Goal: Transaction & Acquisition: Purchase product/service

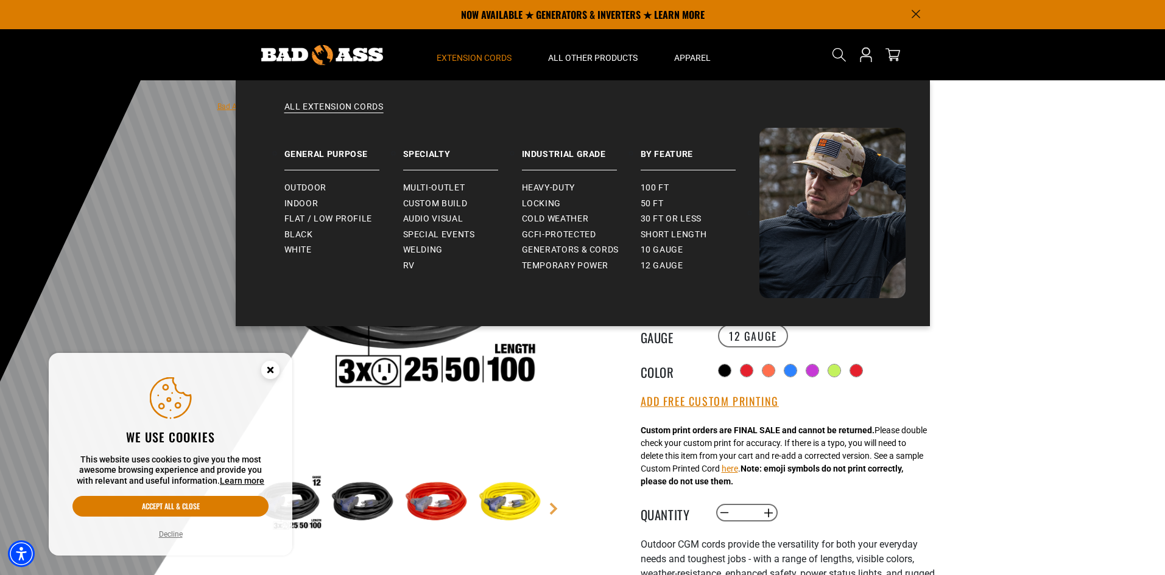
click at [490, 58] on span "Extension Cords" at bounding box center [474, 57] width 75 height 11
click at [298, 185] on span "Outdoor" at bounding box center [305, 188] width 42 height 11
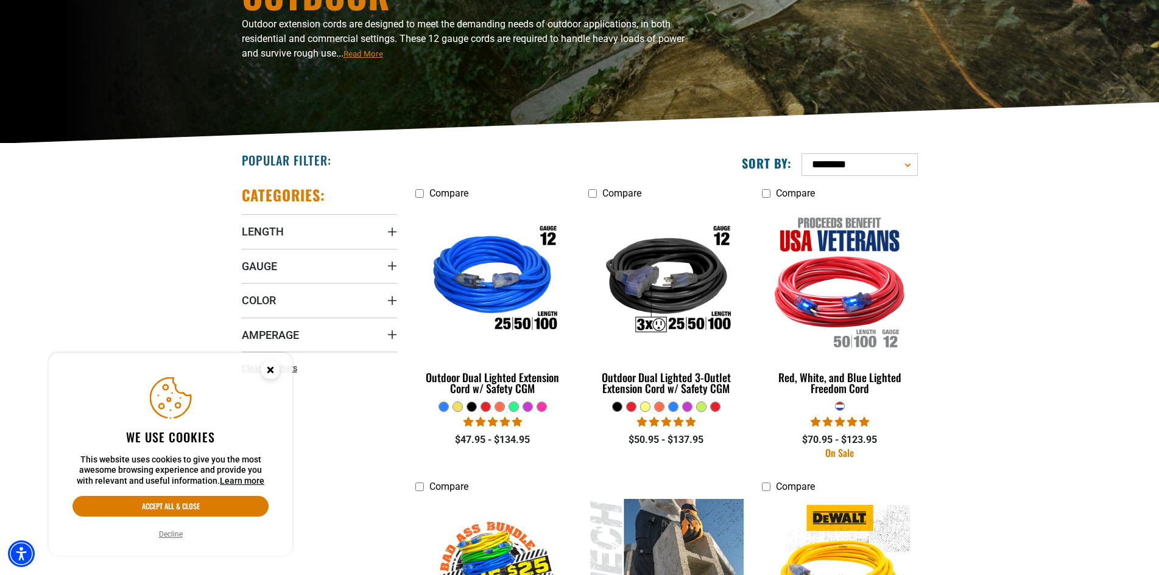
scroll to position [244, 0]
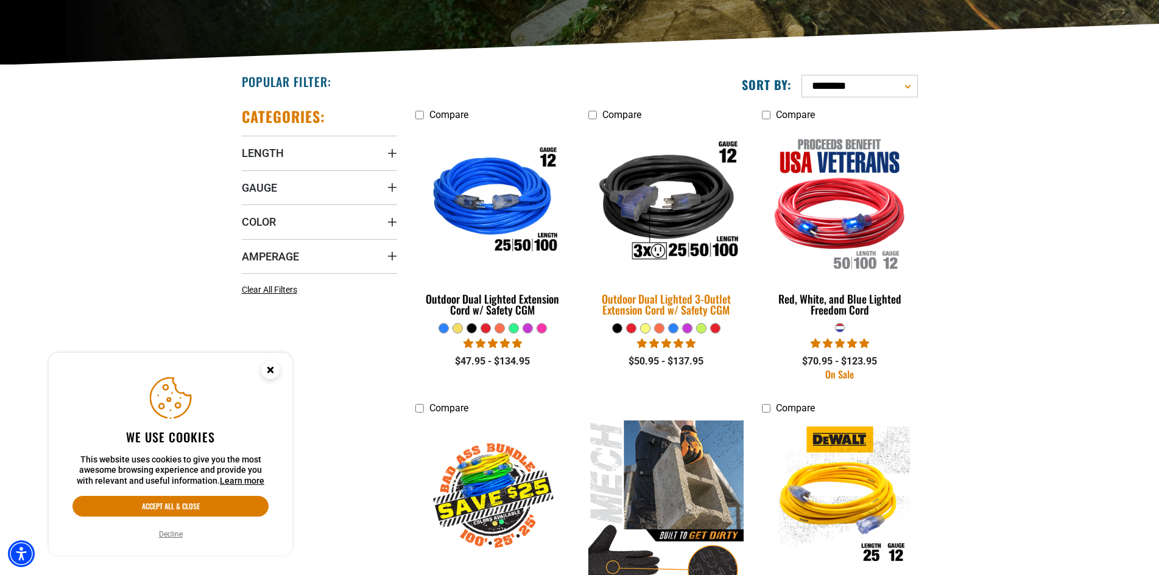
click at [661, 206] on img at bounding box center [666, 203] width 171 height 156
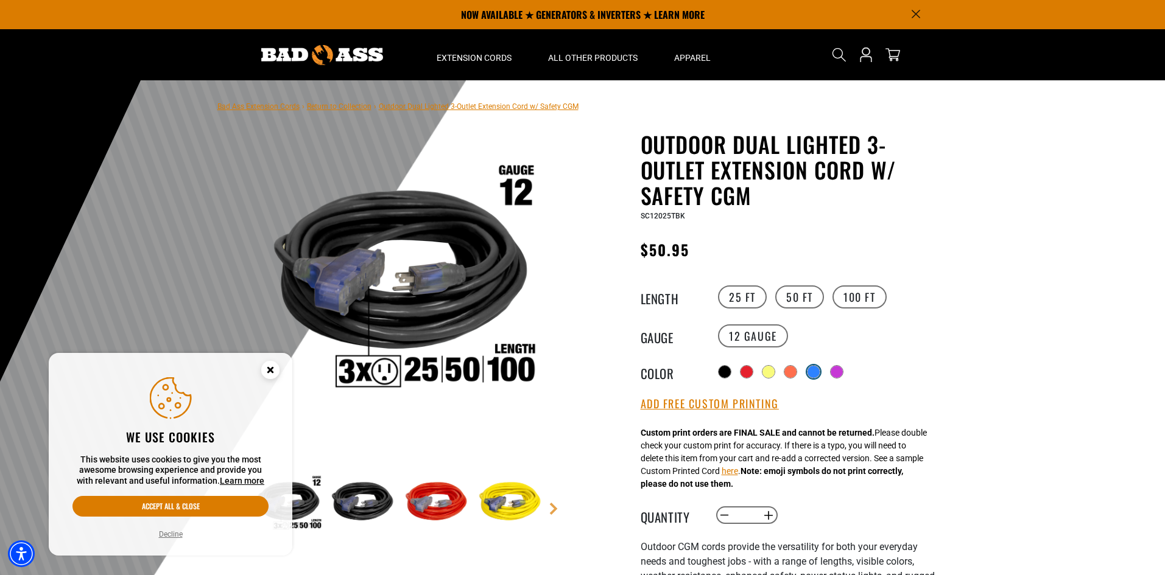
click at [820, 371] on div at bounding box center [814, 372] width 12 height 12
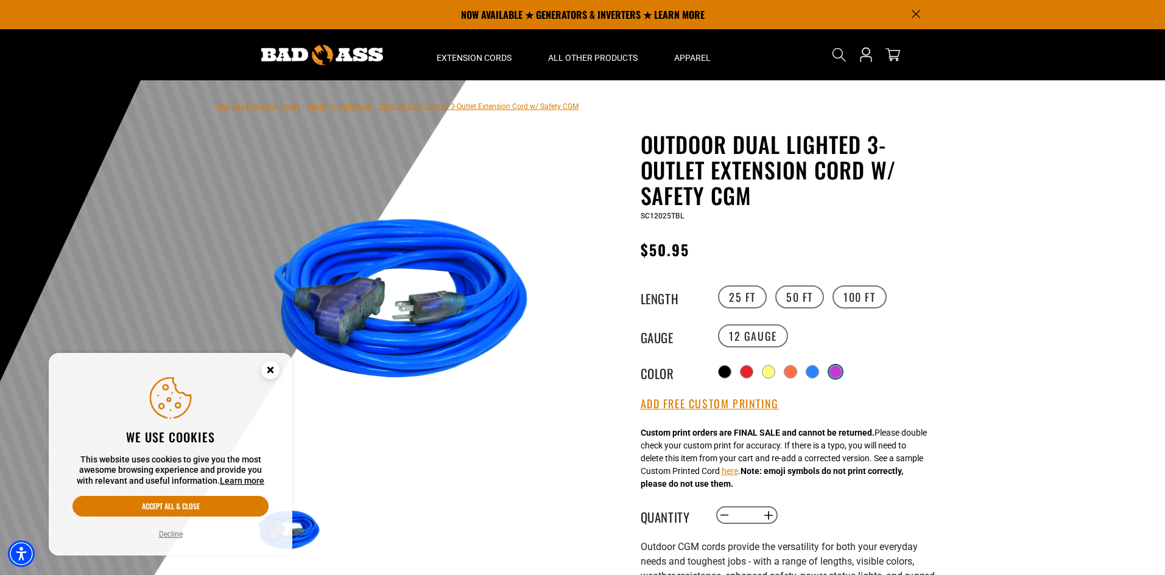
click at [842, 368] on div at bounding box center [835, 372] width 12 height 12
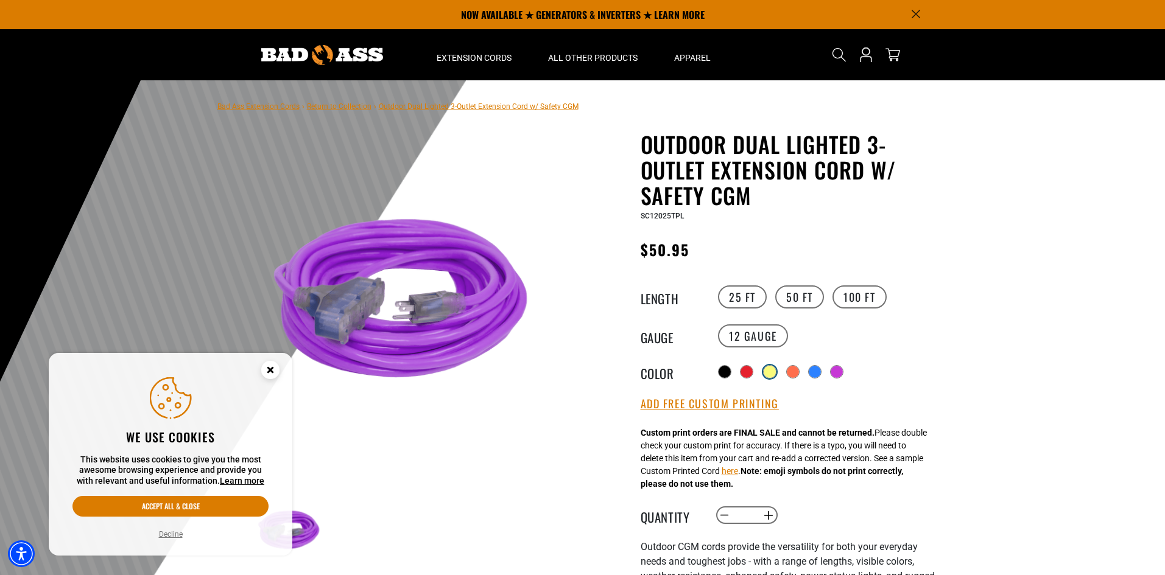
click at [769, 368] on div at bounding box center [770, 372] width 12 height 12
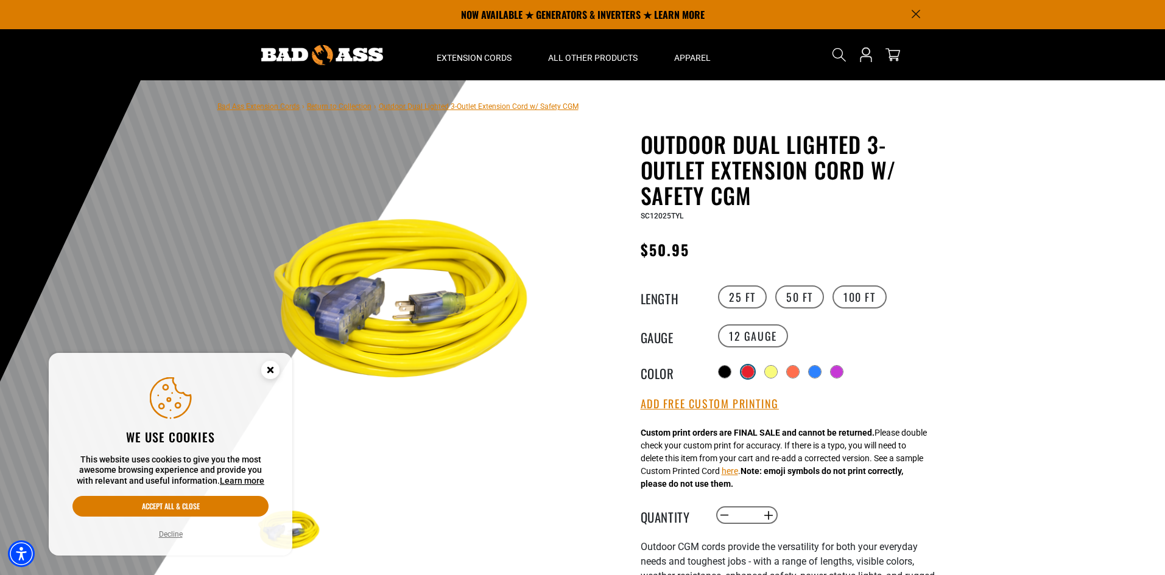
click at [751, 371] on div at bounding box center [748, 372] width 12 height 12
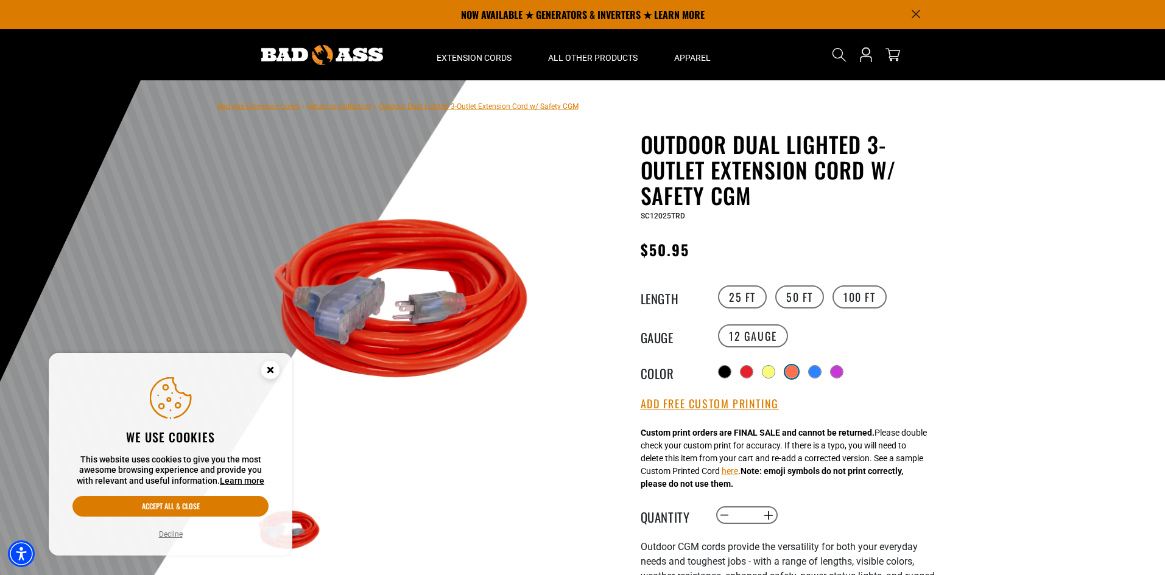
click at [796, 371] on div at bounding box center [792, 372] width 12 height 12
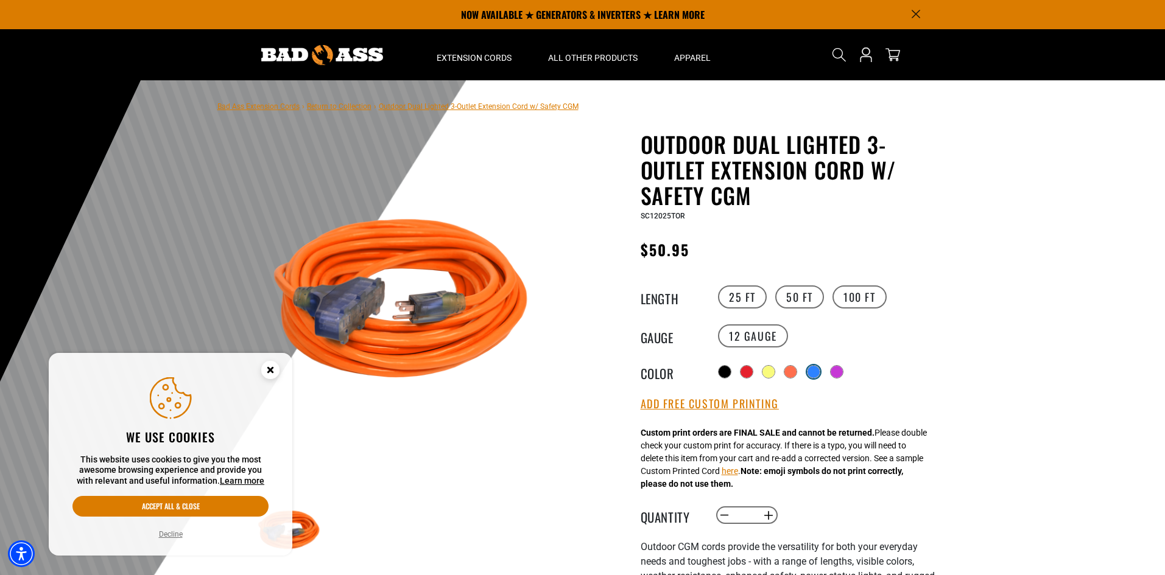
click at [820, 375] on div at bounding box center [814, 372] width 12 height 12
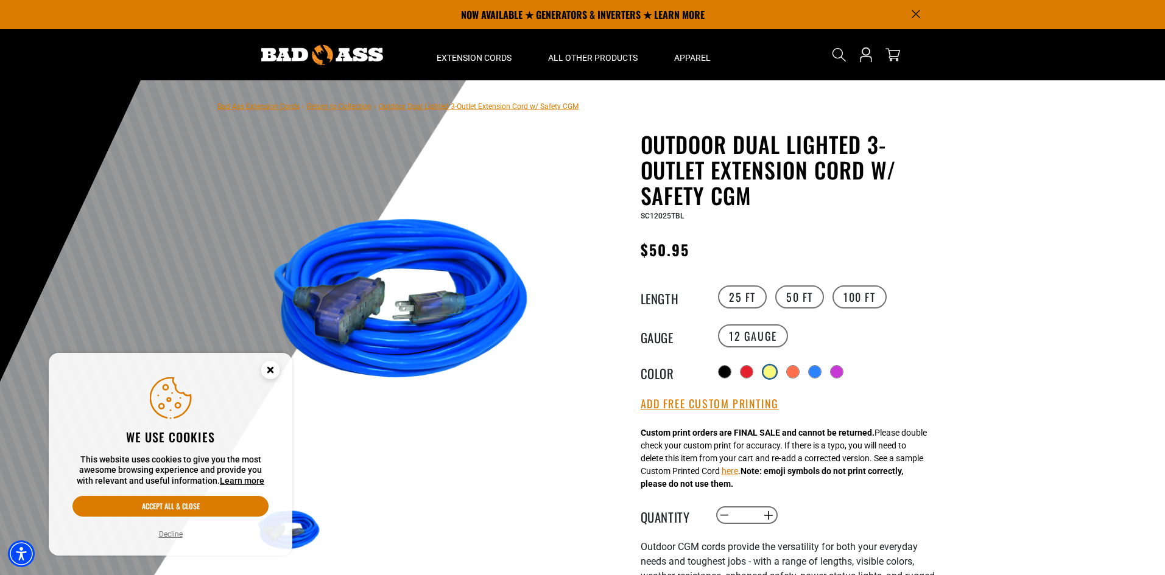
click at [771, 371] on div at bounding box center [770, 372] width 12 height 12
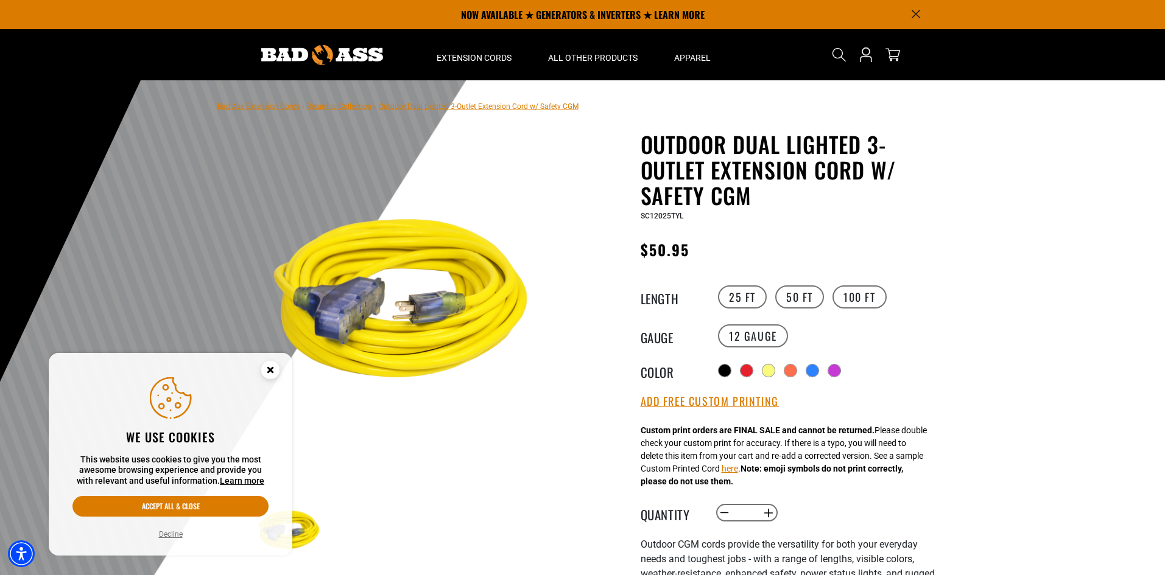
click at [809, 368] on div "Radio button Radio button Radio button Radio button Radio button Radio button" at bounding box center [827, 370] width 224 height 19
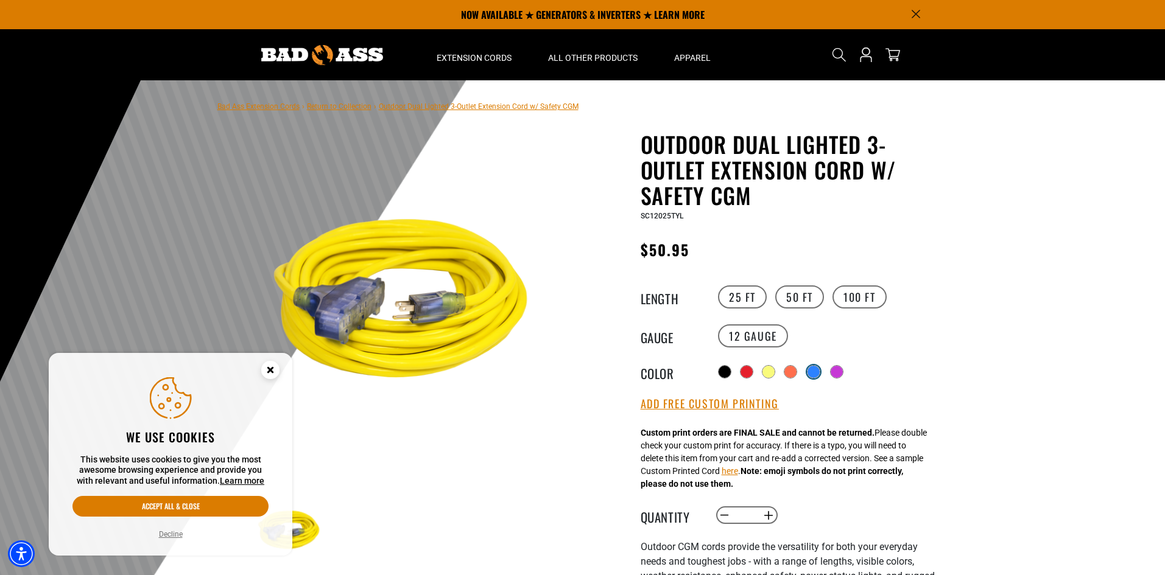
click at [820, 370] on div at bounding box center [814, 372] width 12 height 12
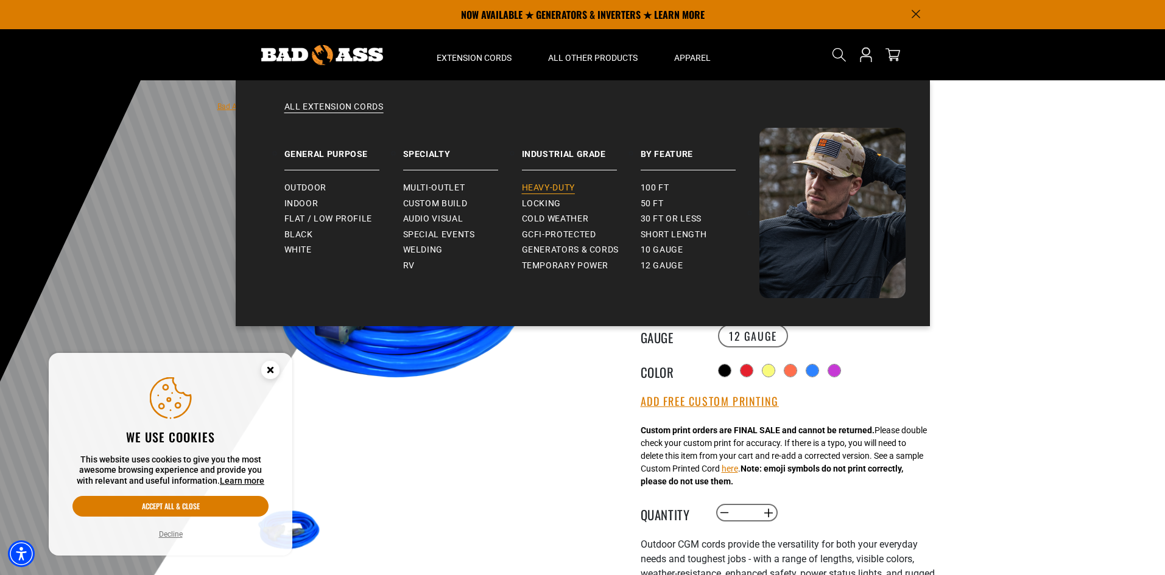
click at [550, 186] on span "Heavy-Duty" at bounding box center [548, 188] width 53 height 11
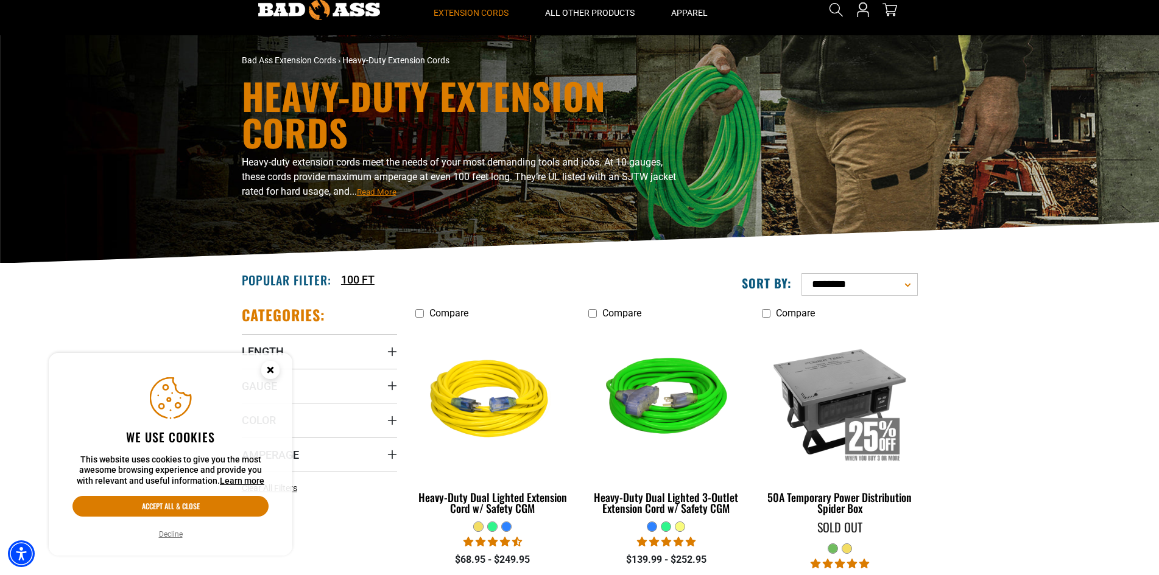
scroll to position [244, 0]
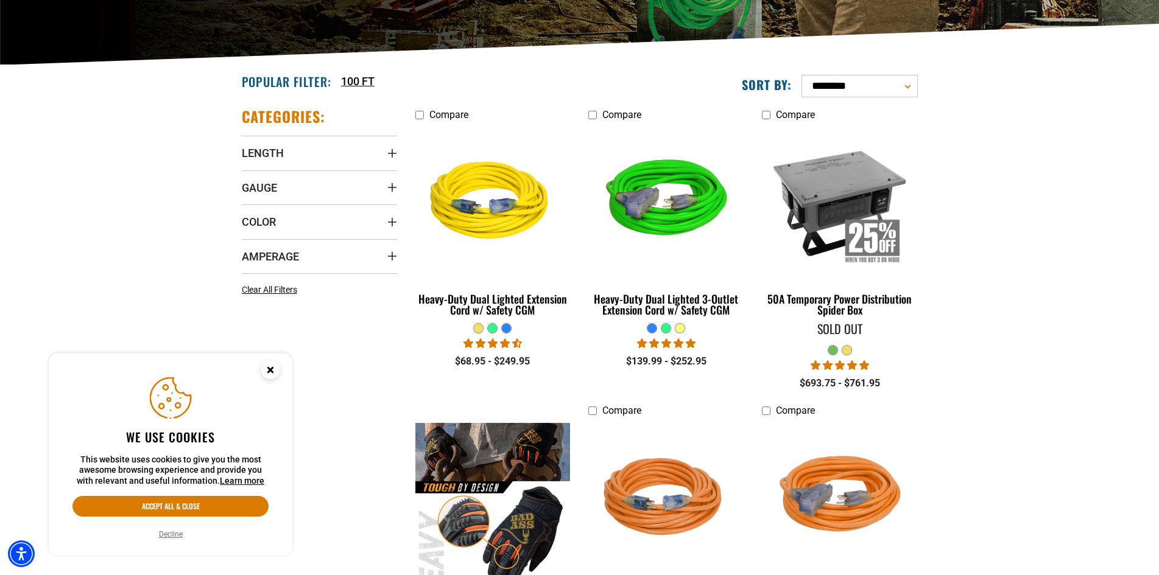
click at [274, 373] on circle "Close this option" at bounding box center [270, 370] width 18 height 18
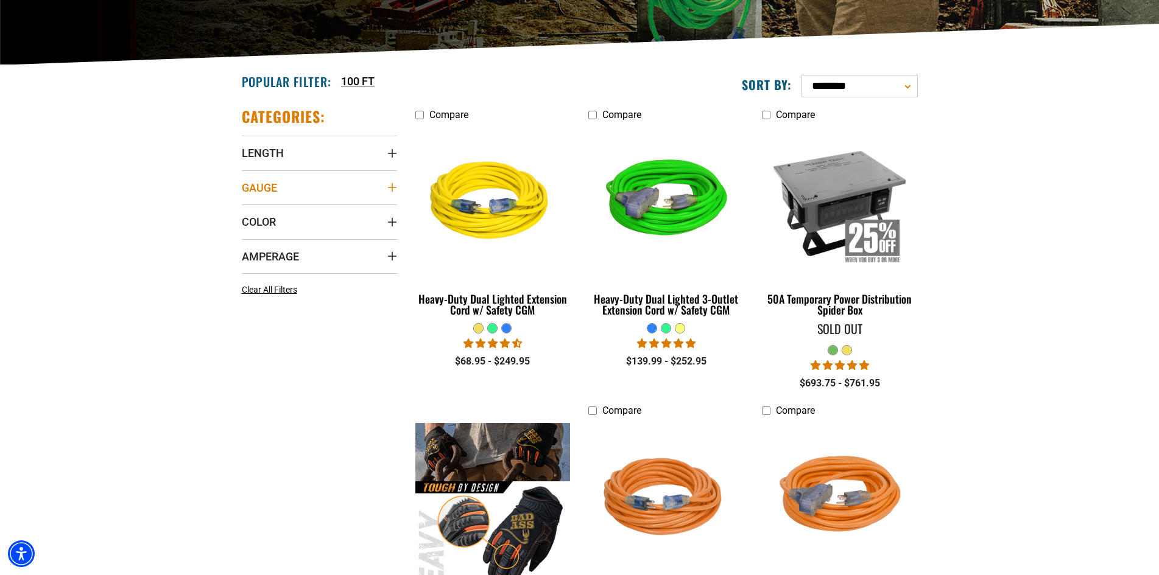
click at [292, 187] on summary "Gauge" at bounding box center [319, 188] width 155 height 34
click at [321, 182] on summary "Gauge" at bounding box center [319, 188] width 155 height 34
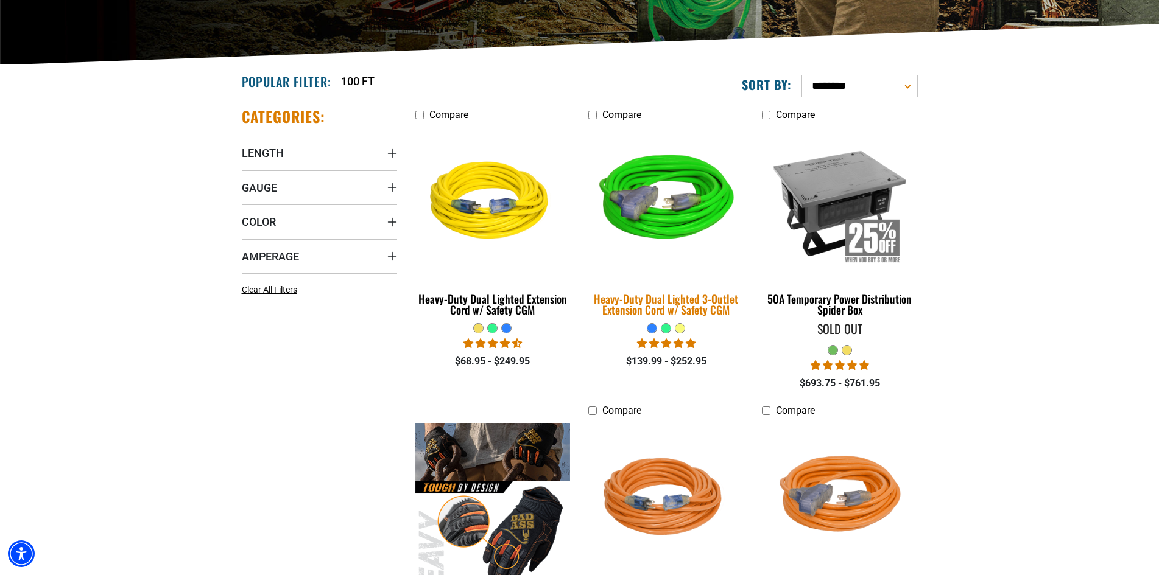
click at [663, 233] on img at bounding box center [666, 203] width 171 height 156
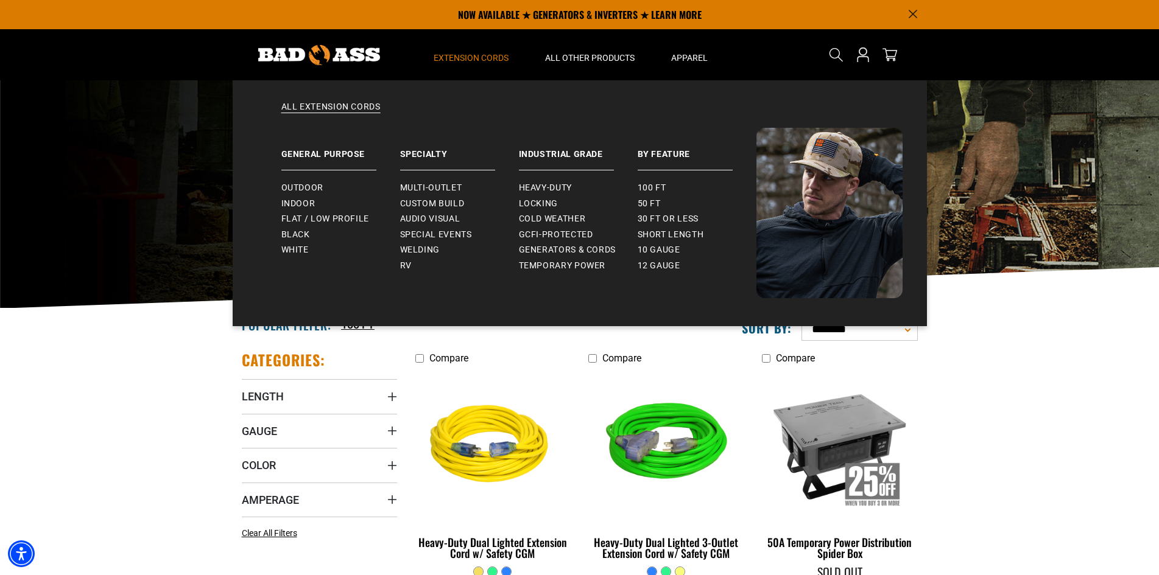
click at [479, 49] on summary "Extension Cords" at bounding box center [470, 54] width 111 height 51
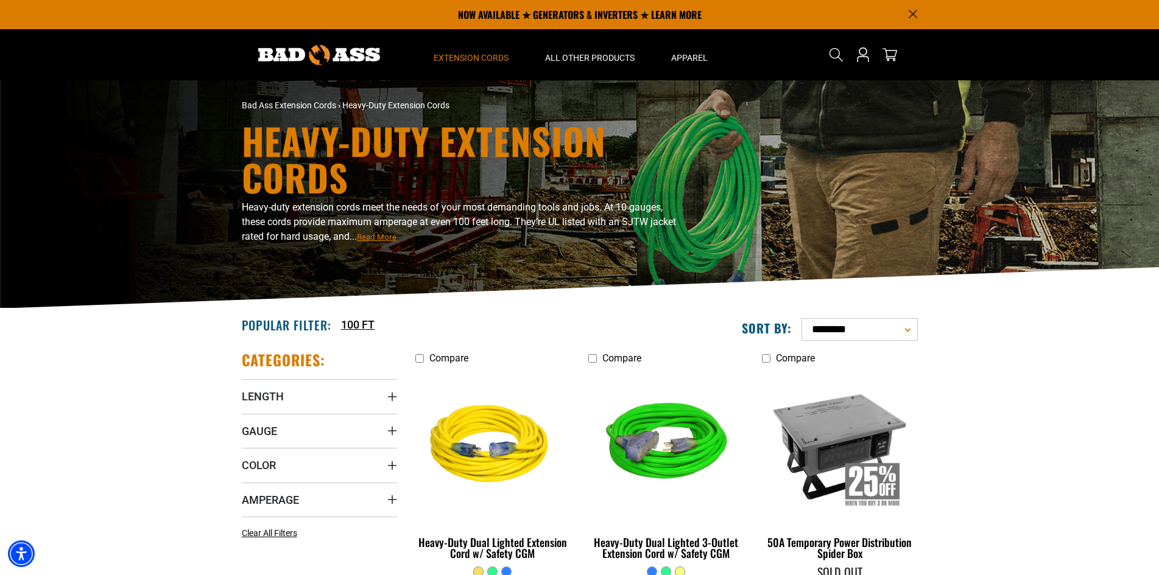
click at [476, 52] on summary "Extension Cords" at bounding box center [470, 54] width 111 height 51
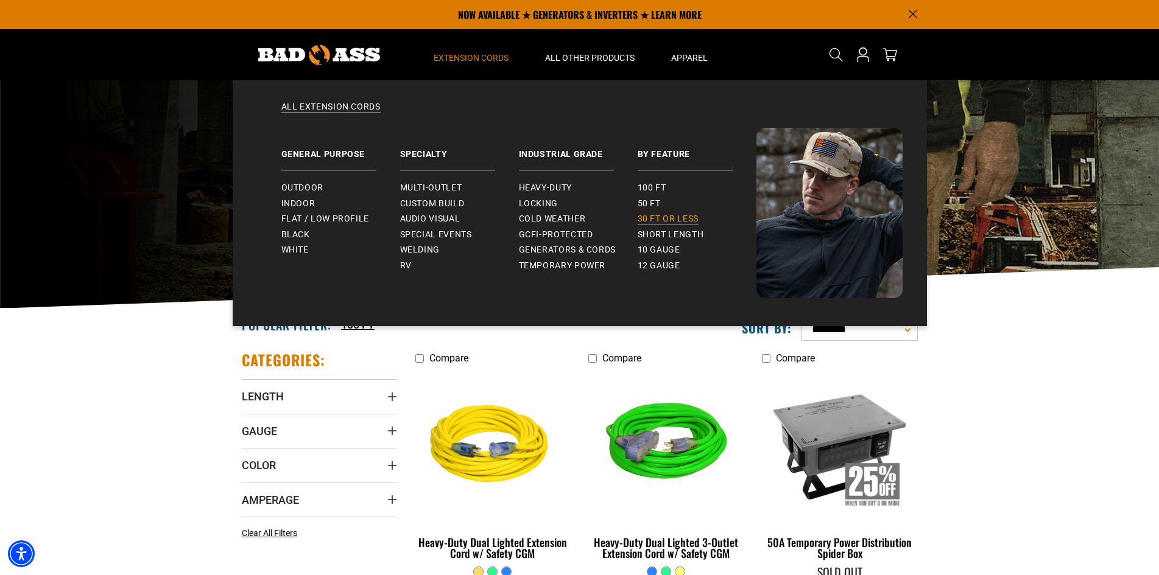
click at [674, 215] on span "30 ft or less" at bounding box center [668, 219] width 61 height 11
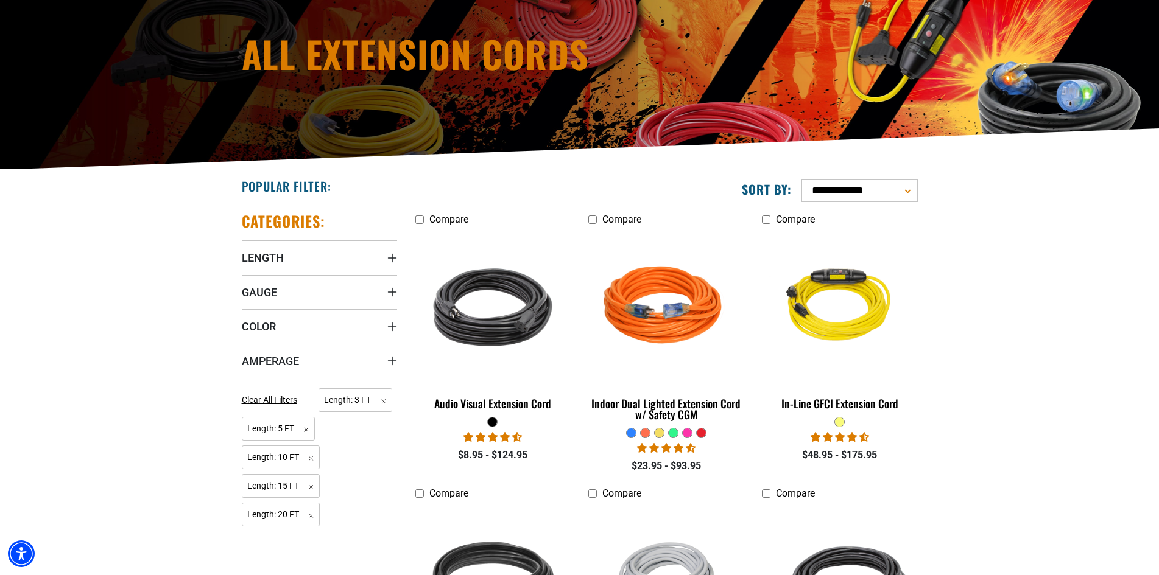
scroll to position [183, 0]
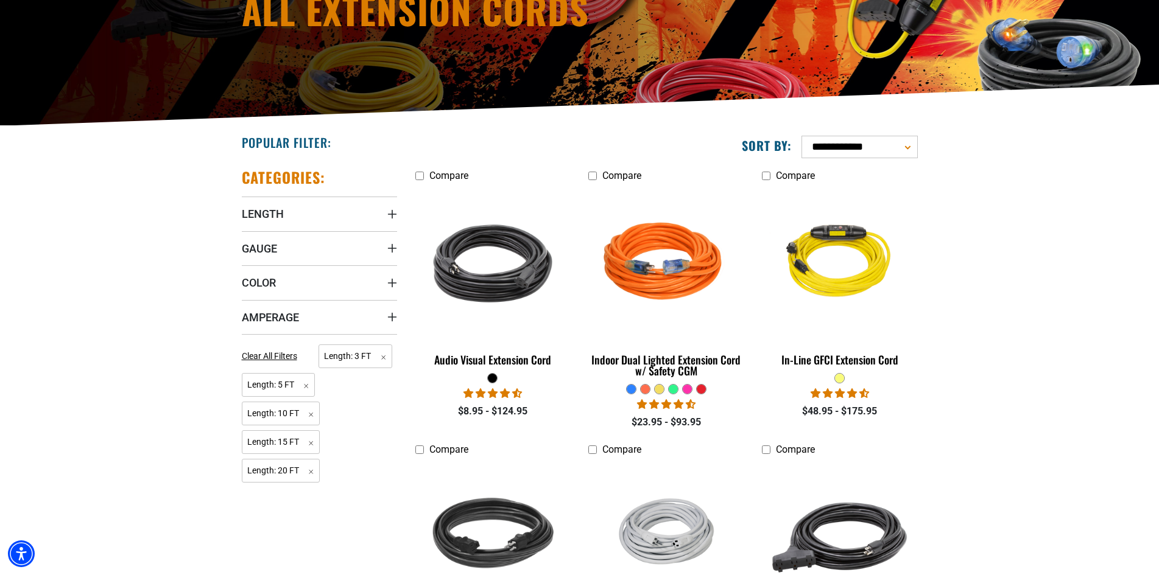
click at [688, 390] on div at bounding box center [687, 389] width 9 height 9
click at [684, 385] on div at bounding box center [687, 389] width 9 height 9
click at [684, 386] on div at bounding box center [687, 389] width 9 height 9
click at [686, 387] on div at bounding box center [687, 389] width 9 height 9
click at [264, 282] on span "Color" at bounding box center [259, 283] width 34 height 14
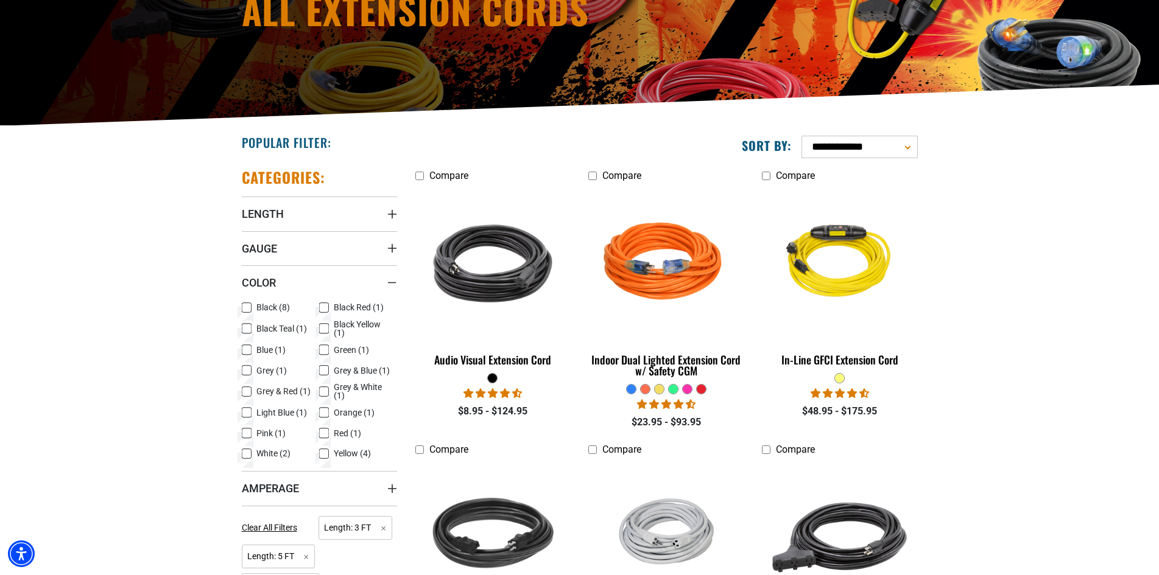
click at [278, 284] on summary "Color" at bounding box center [319, 283] width 155 height 34
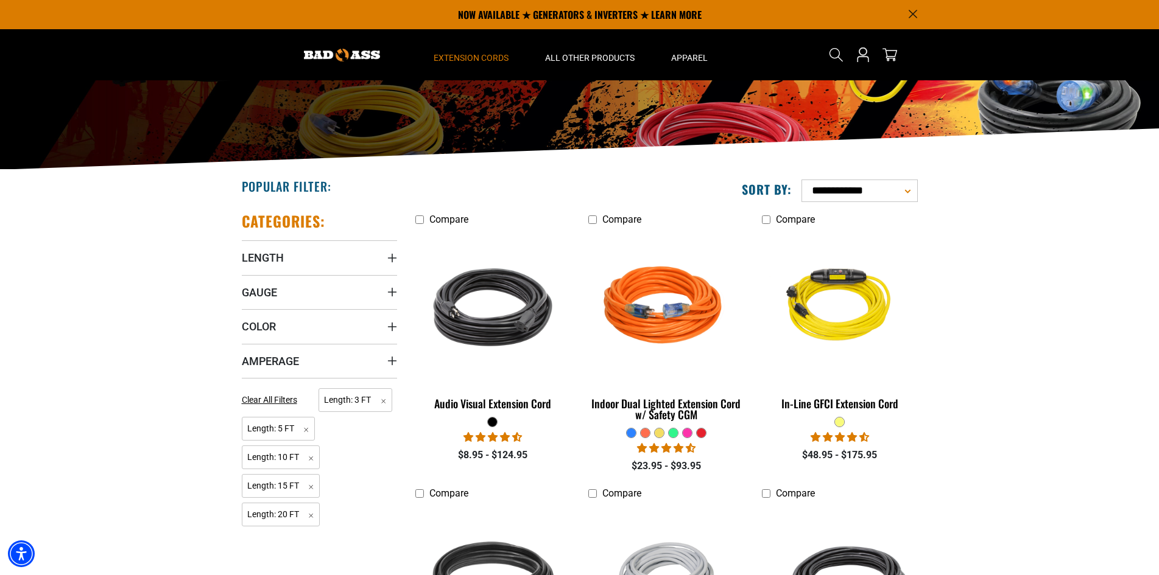
scroll to position [61, 0]
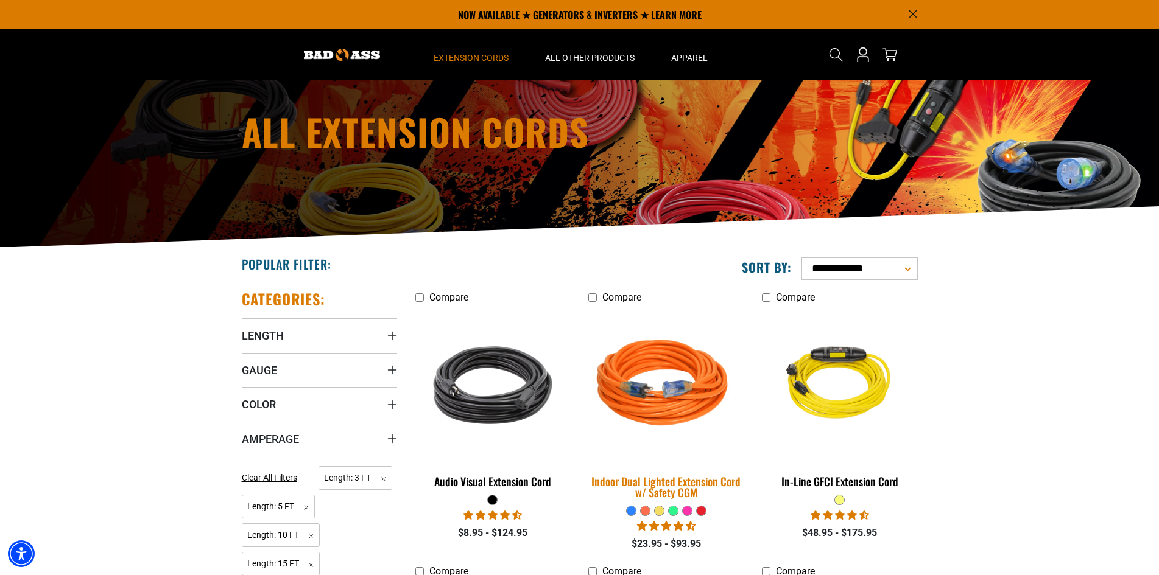
click at [658, 389] on img at bounding box center [666, 386] width 171 height 156
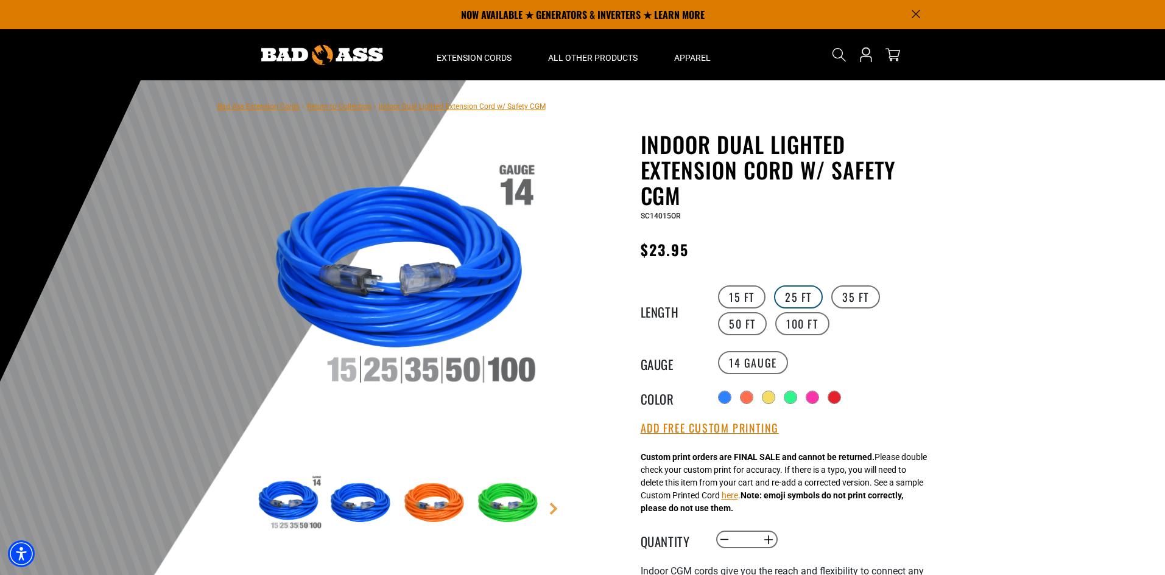
click at [796, 294] on label "25 FT" at bounding box center [798, 297] width 49 height 23
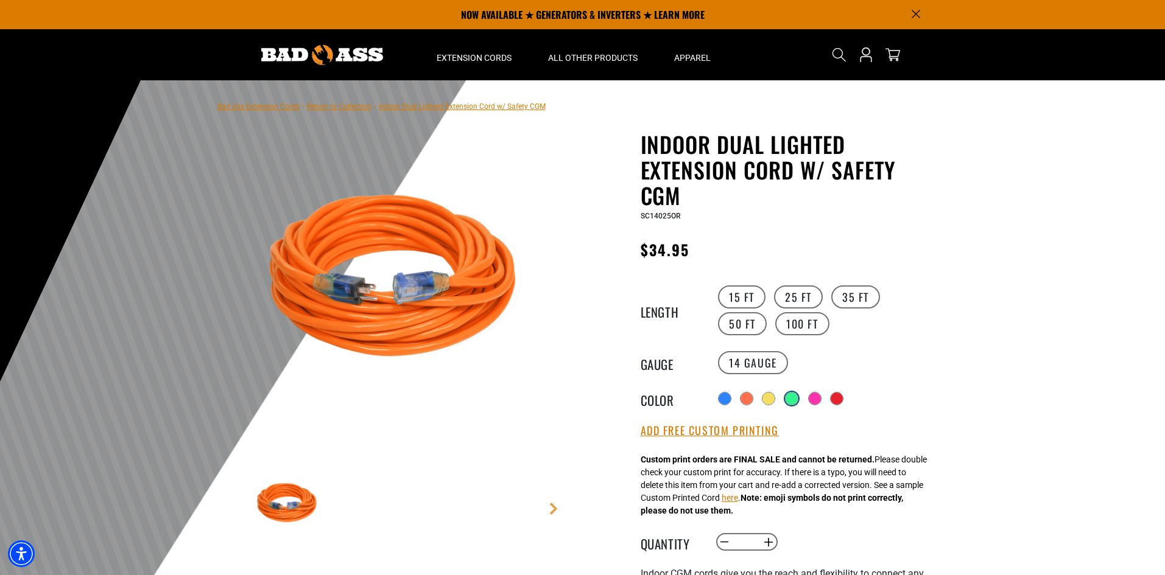
click at [792, 401] on div at bounding box center [792, 399] width 12 height 12
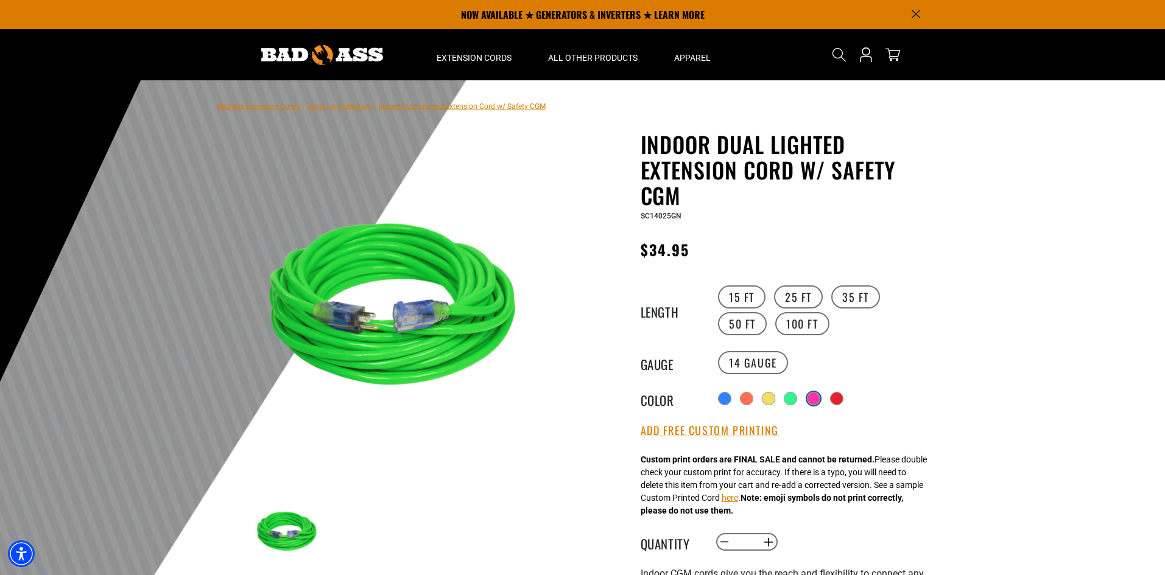
click at [820, 397] on div at bounding box center [814, 399] width 12 height 12
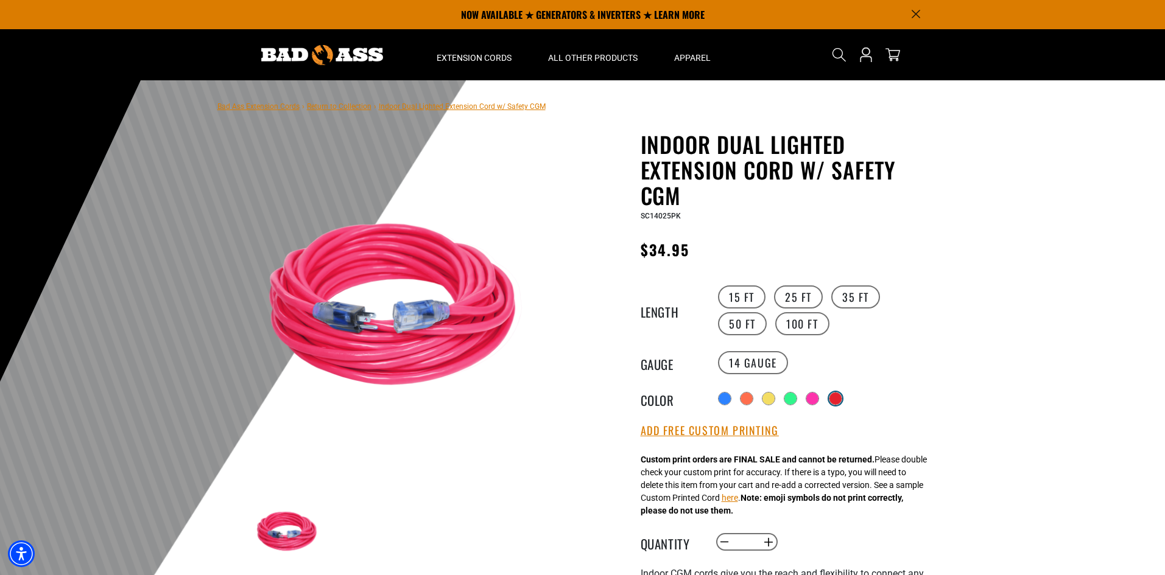
click at [842, 396] on div at bounding box center [835, 399] width 12 height 12
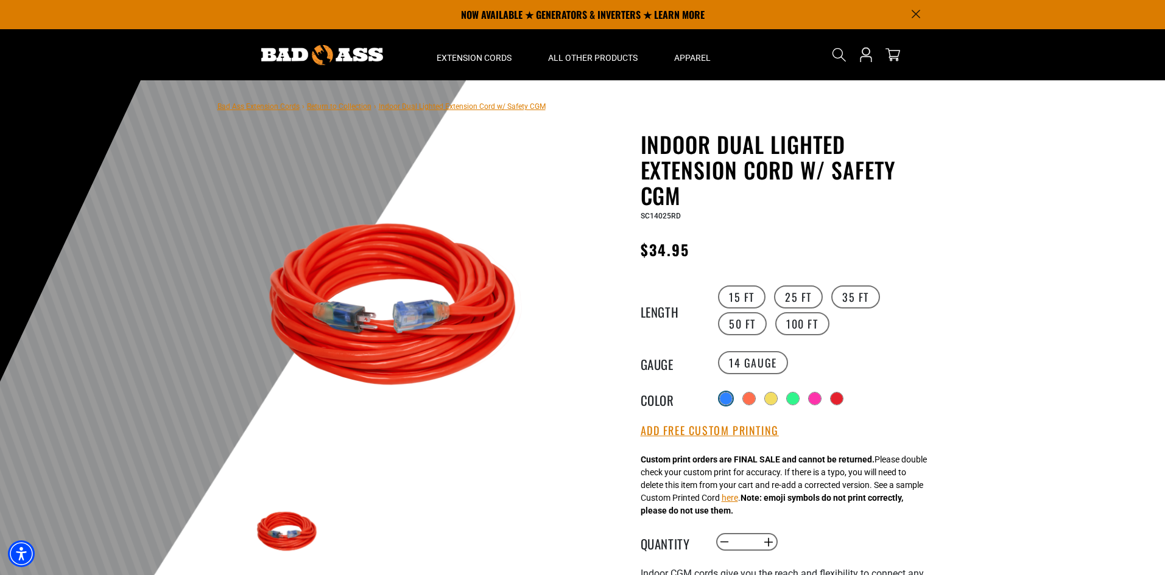
click at [724, 397] on div at bounding box center [726, 399] width 12 height 12
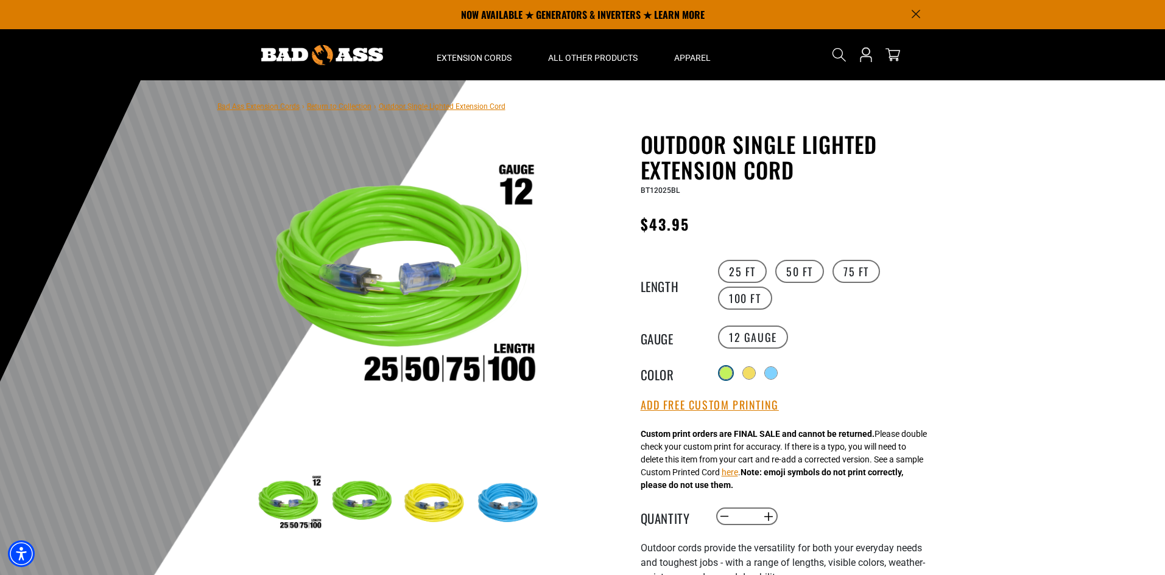
click at [720, 375] on div at bounding box center [726, 373] width 12 height 12
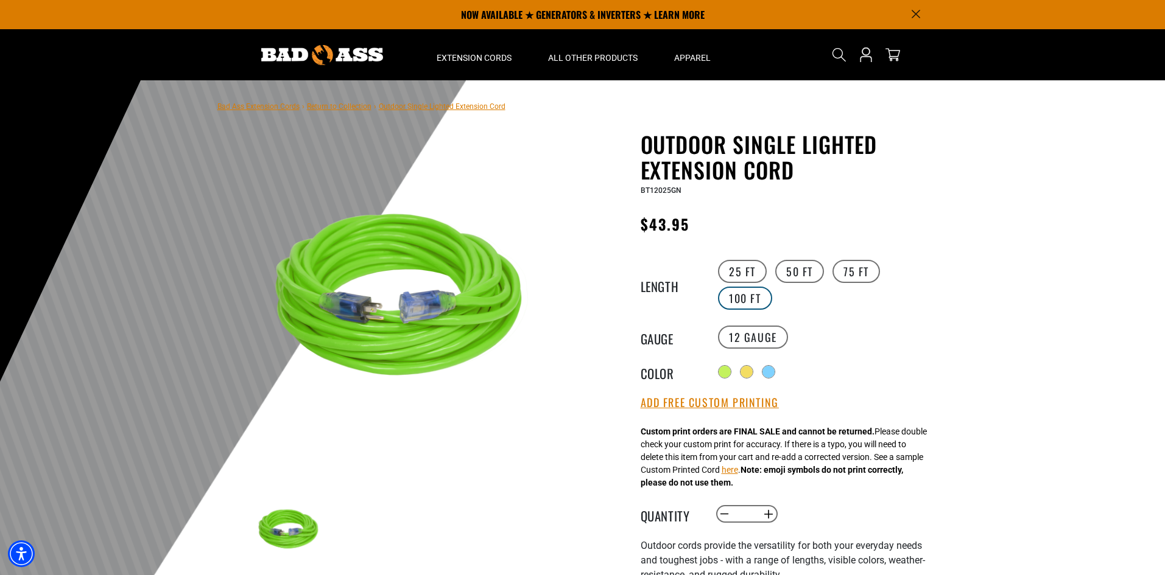
click at [745, 299] on label "100 FT" at bounding box center [745, 298] width 54 height 23
click at [870, 264] on label "75 FT" at bounding box center [856, 271] width 48 height 23
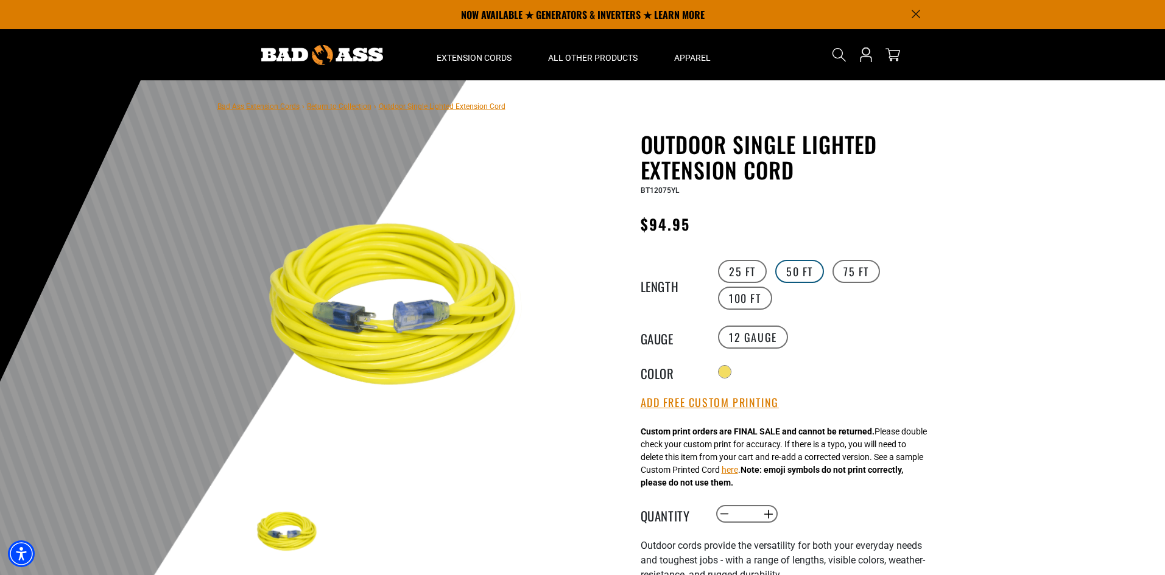
click at [801, 273] on label "50 FT" at bounding box center [799, 271] width 49 height 23
click at [776, 371] on div at bounding box center [770, 373] width 12 height 12
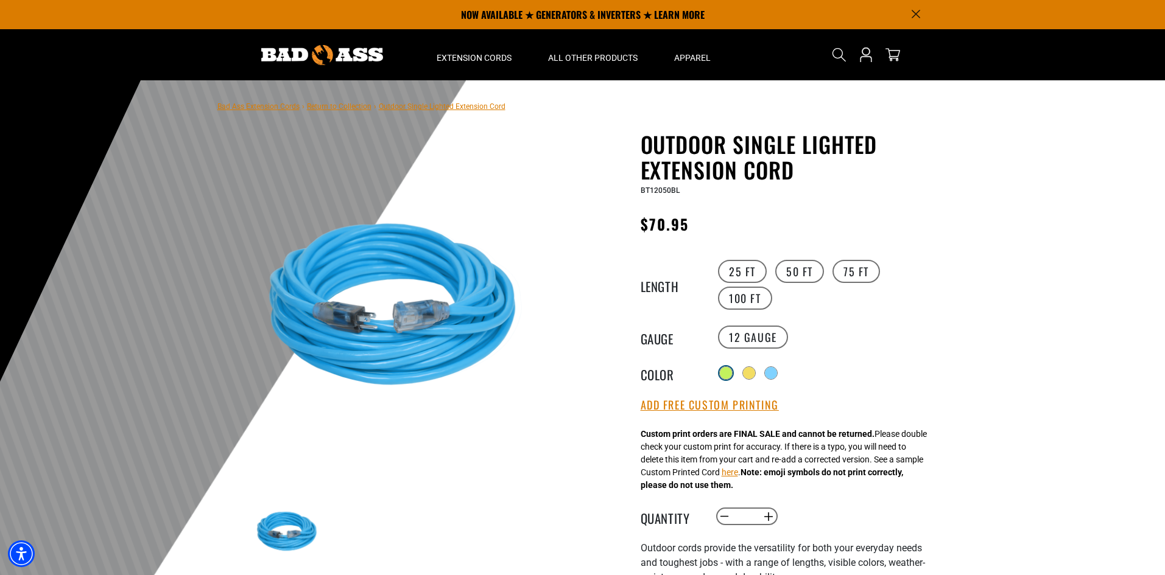
click at [728, 376] on div at bounding box center [726, 373] width 12 height 12
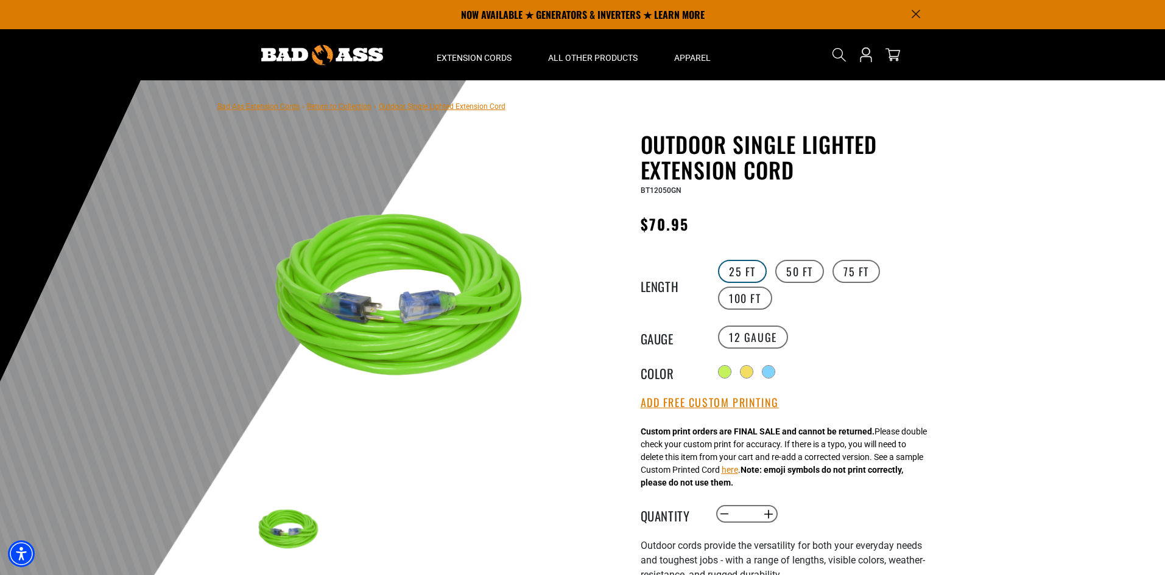
click at [758, 273] on label "25 FT" at bounding box center [742, 271] width 49 height 23
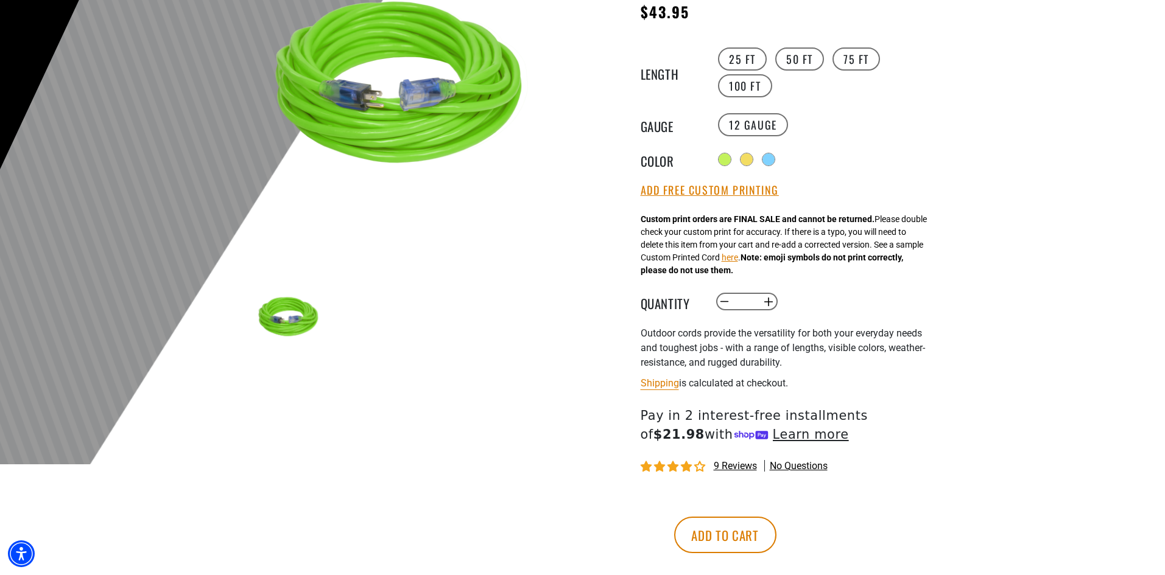
scroll to position [244, 0]
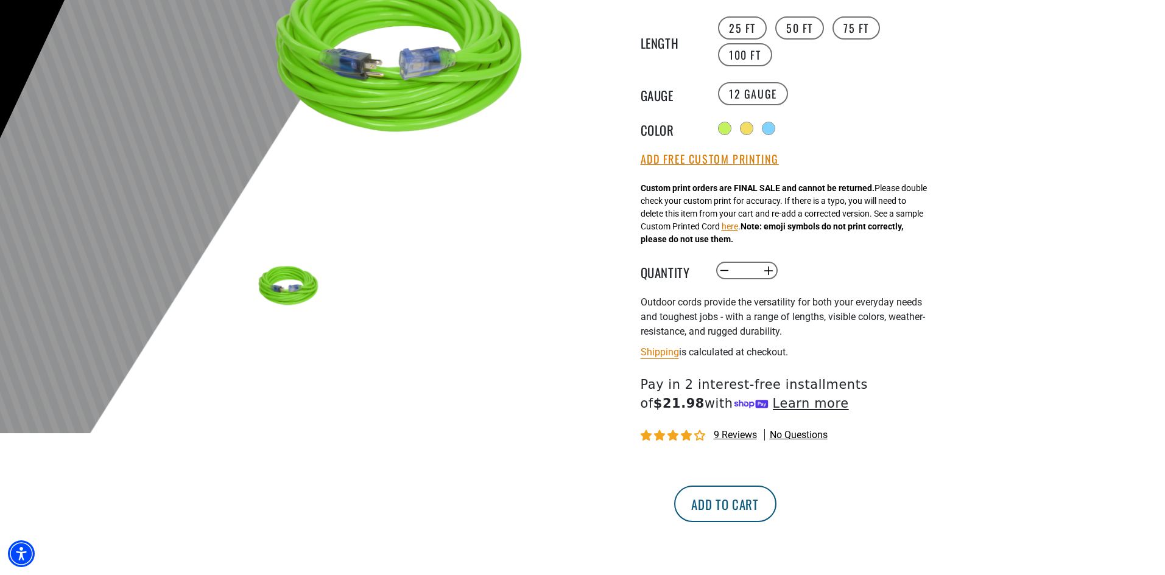
click at [776, 499] on button "Add to cart" at bounding box center [725, 504] width 102 height 37
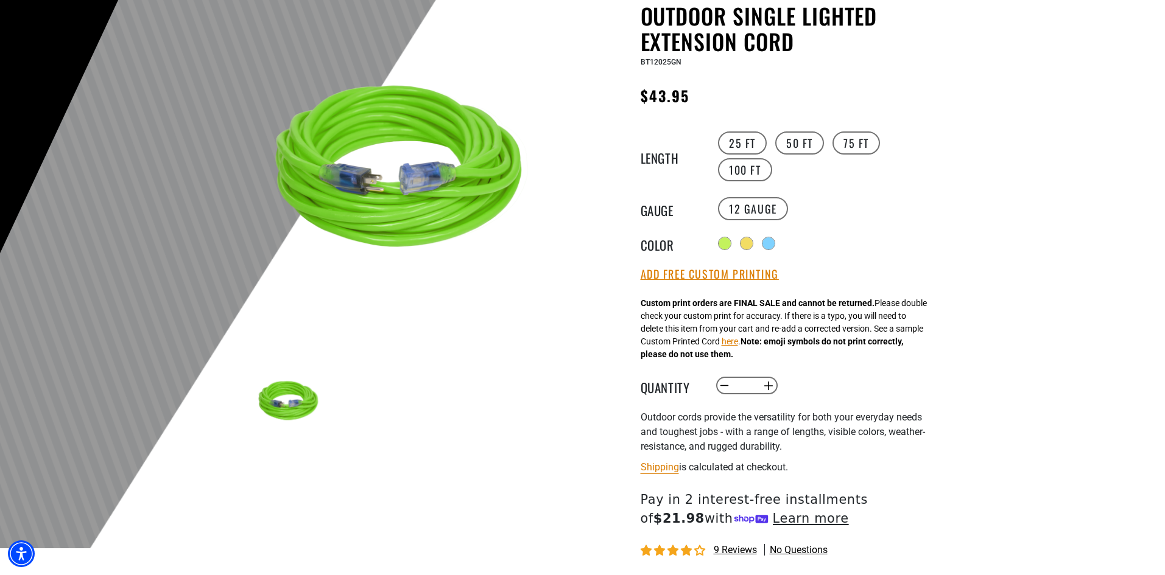
scroll to position [0, 0]
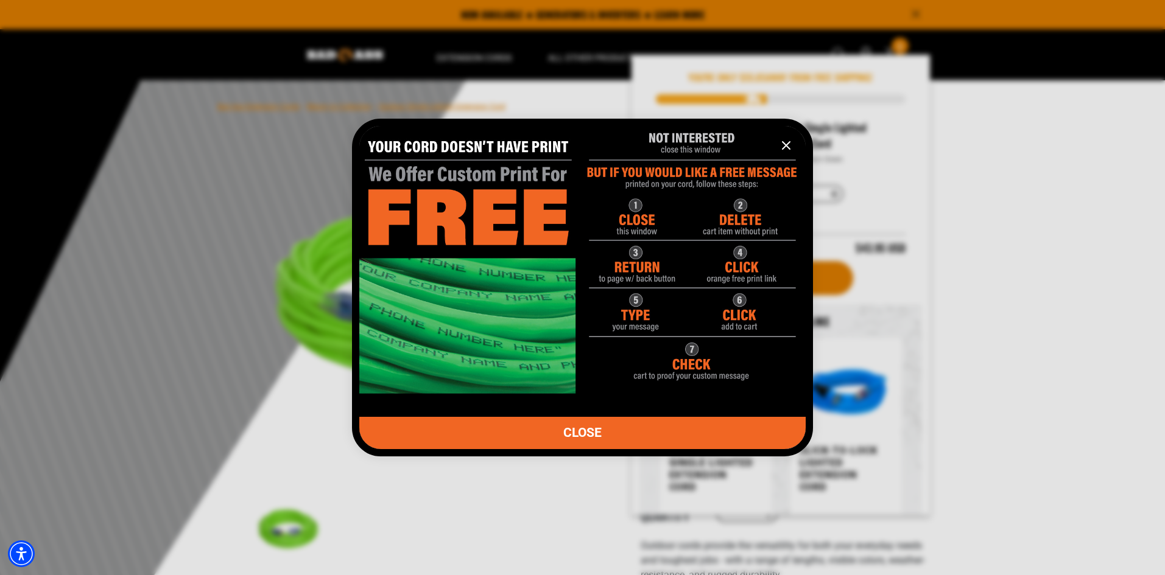
click at [787, 146] on icon "information" at bounding box center [786, 145] width 7 height 7
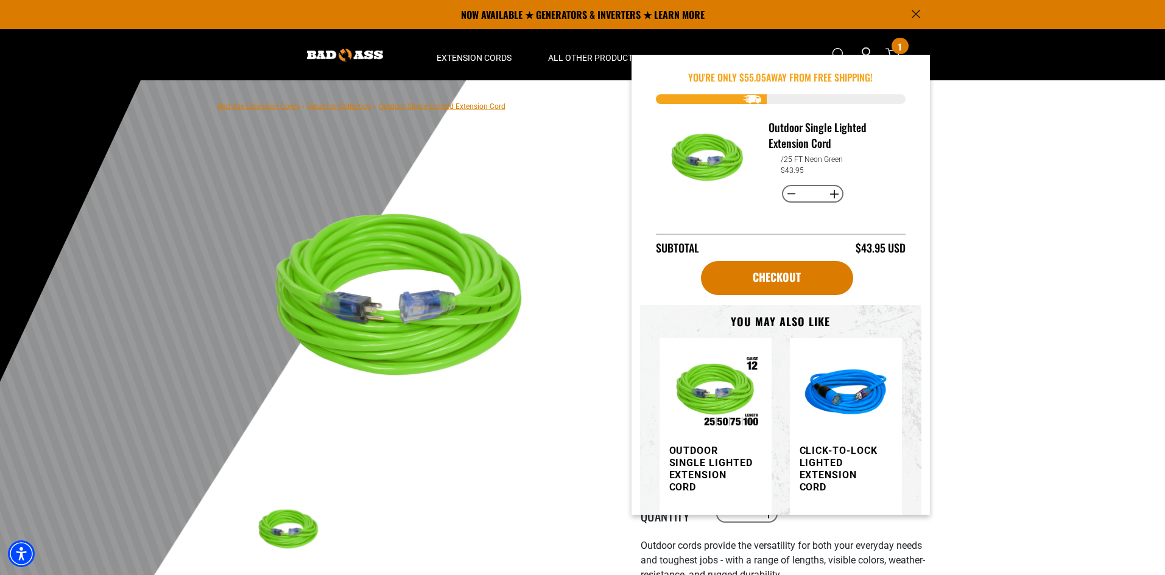
click at [1011, 152] on div at bounding box center [582, 378] width 1165 height 597
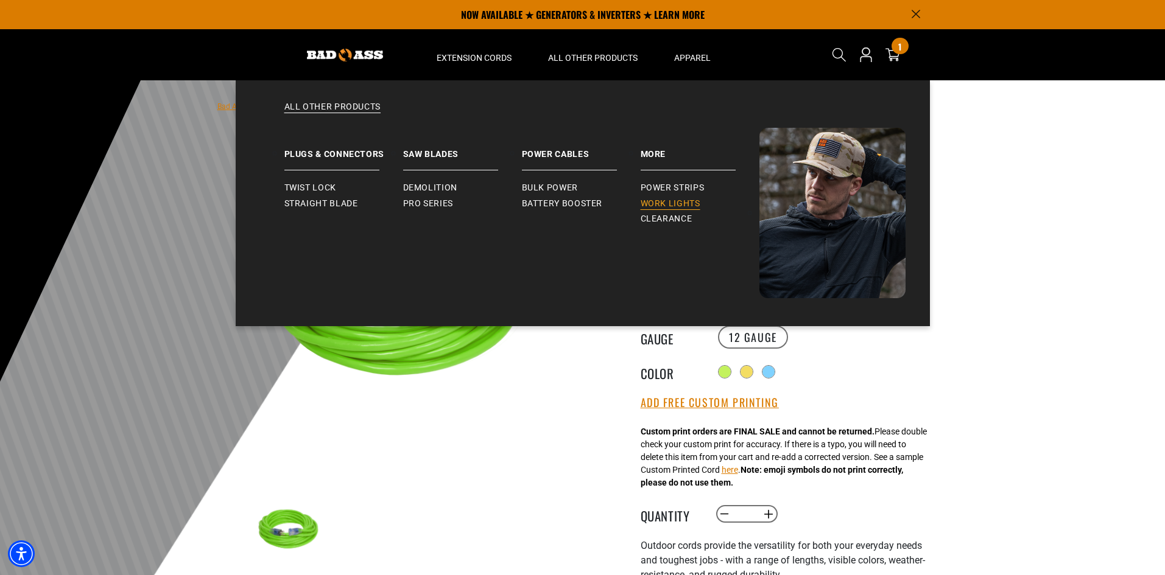
click at [677, 205] on span "Work Lights" at bounding box center [671, 204] width 60 height 11
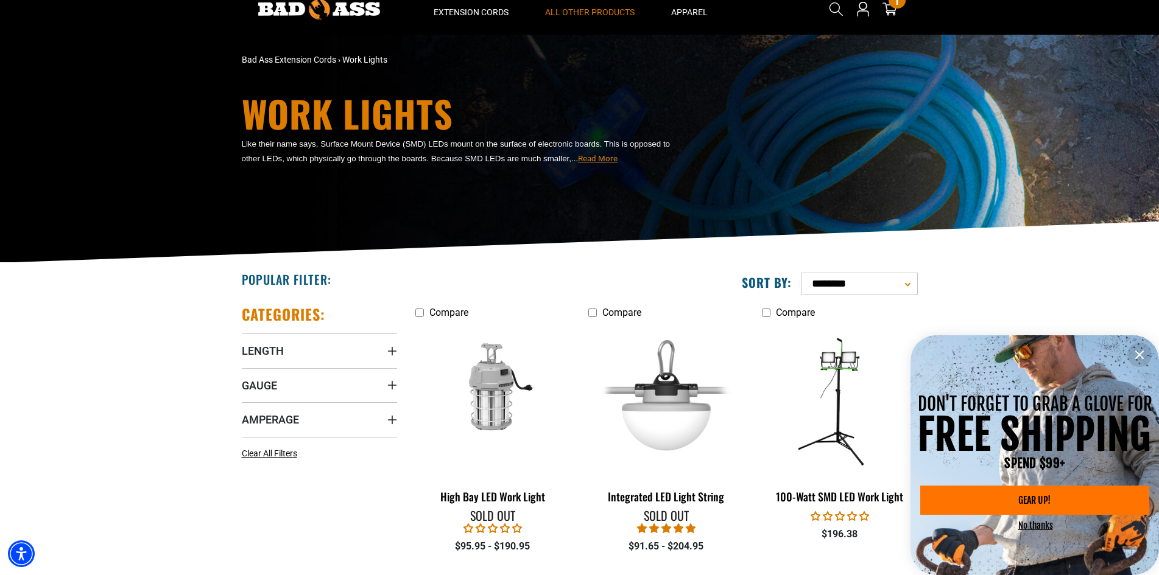
scroll to position [244, 0]
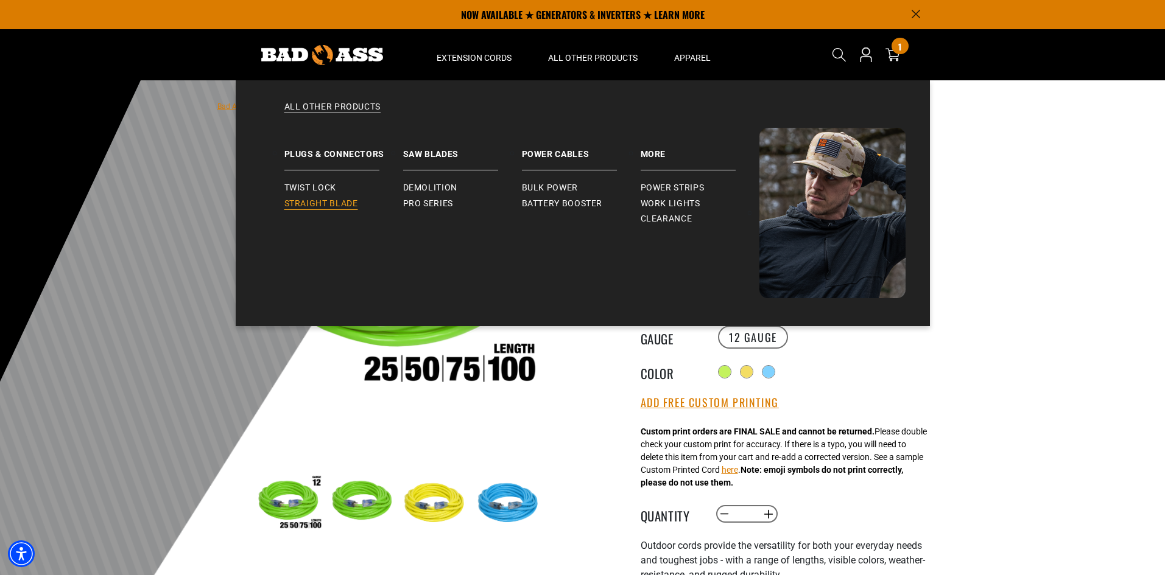
click at [303, 206] on span "Straight Blade" at bounding box center [321, 204] width 74 height 11
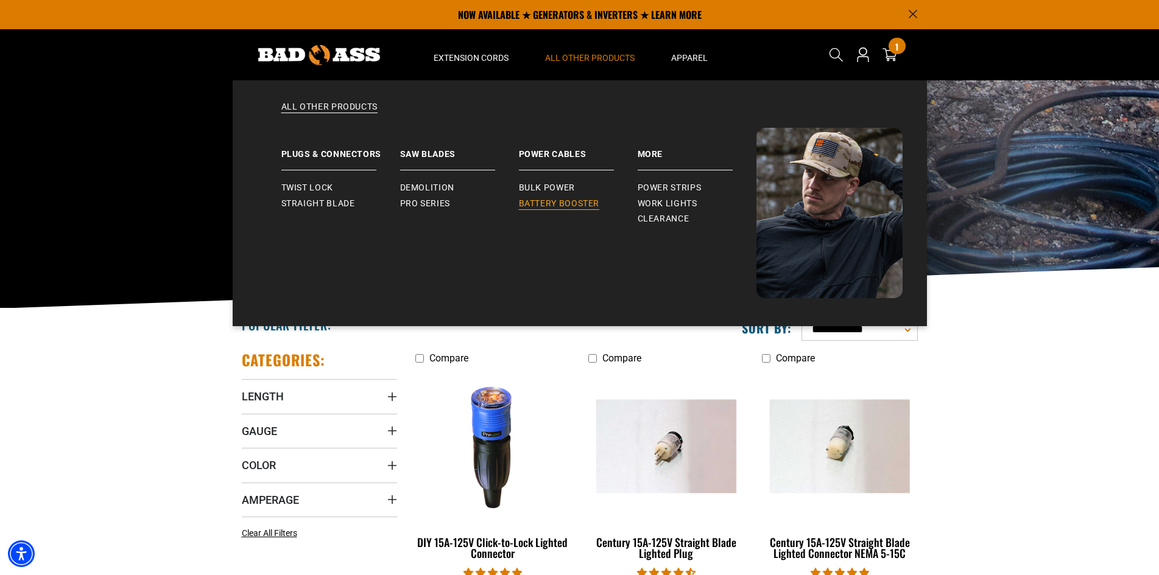
click at [566, 204] on span "Battery Booster" at bounding box center [559, 204] width 81 height 11
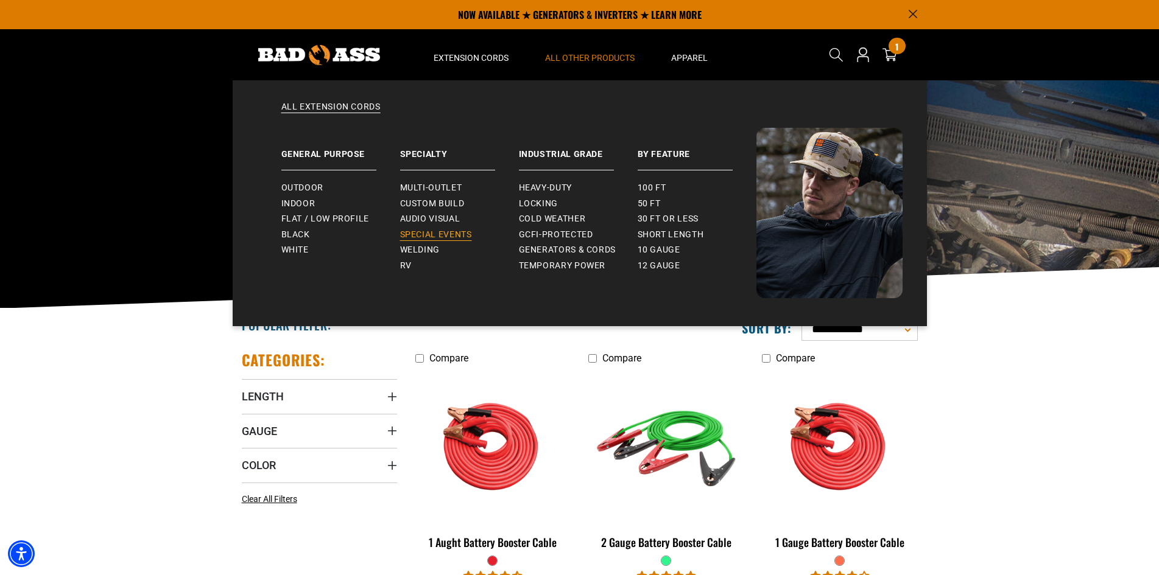
click at [420, 235] on span "Special Events" at bounding box center [436, 235] width 72 height 11
